Goal: Check status

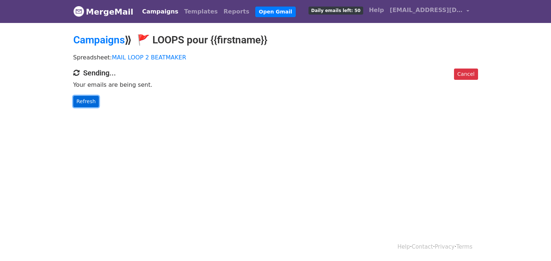
click at [91, 102] on link "Refresh" at bounding box center [86, 101] width 26 height 11
click at [94, 106] on link "Refresh" at bounding box center [86, 101] width 26 height 11
click at [93, 102] on link "Refresh" at bounding box center [86, 101] width 26 height 11
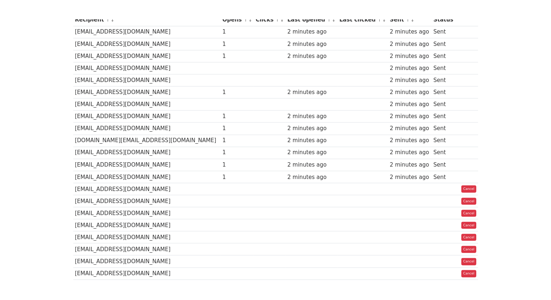
scroll to position [114, 0]
